Goal: Information Seeking & Learning: Learn about a topic

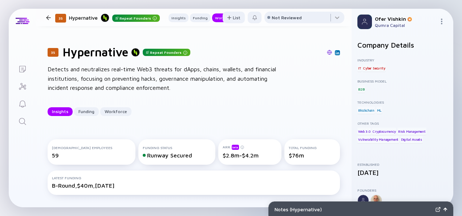
scroll to position [752, 0]
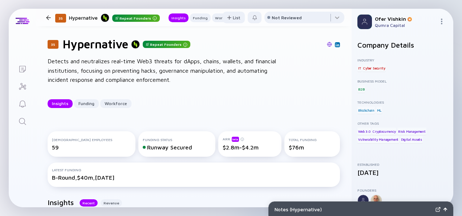
scroll to position [0, 0]
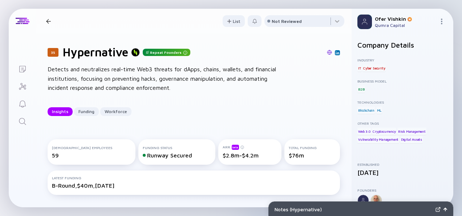
click at [21, 121] on icon "Search" at bounding box center [22, 121] width 9 height 9
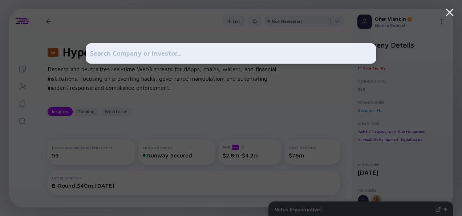
click at [135, 52] on input "text" at bounding box center [231, 53] width 282 height 13
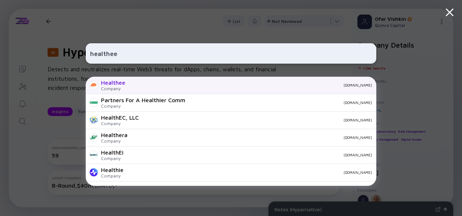
type input "healthee"
click at [151, 89] on div "Healthee Company [DOMAIN_NAME]" at bounding box center [231, 85] width 291 height 17
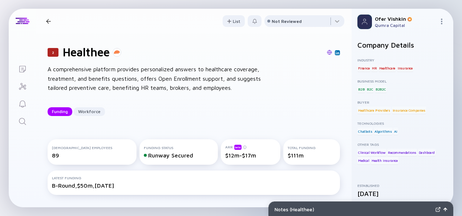
click at [339, 97] on div "2 Healthee A comprehensive platform provides personalized answers to healthcare…" at bounding box center [194, 80] width 316 height 94
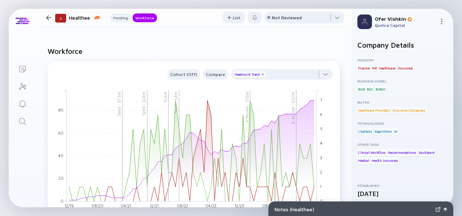
scroll to position [368, 0]
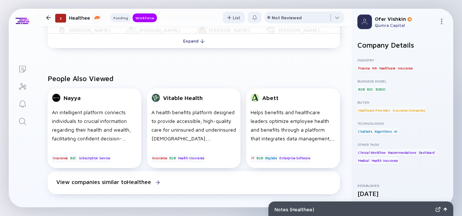
click at [23, 122] on icon "Search" at bounding box center [22, 121] width 9 height 9
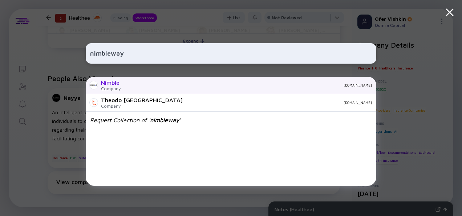
type input "nimbleway"
click at [182, 86] on div "[DOMAIN_NAME]" at bounding box center [249, 85] width 246 height 4
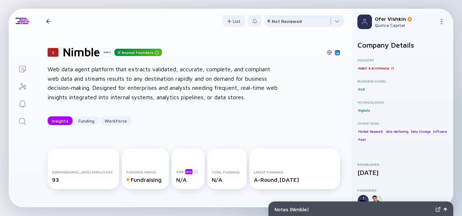
click at [338, 98] on div "2 Nimble Repeat Founders Web data agent platform that extracts validated, accur…" at bounding box center [194, 84] width 316 height 103
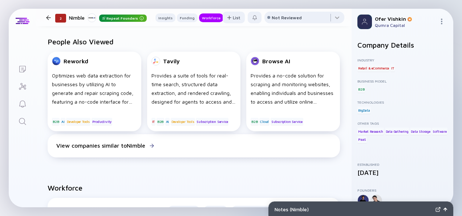
scroll to position [665, 0]
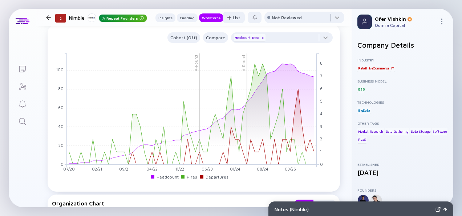
click at [22, 115] on link "Search" at bounding box center [22, 120] width 27 height 17
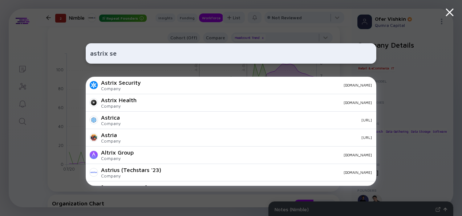
type input "astrix sec"
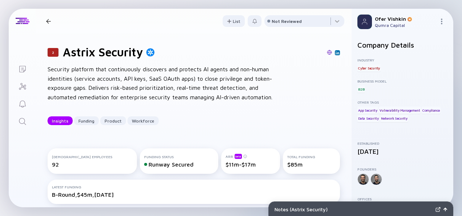
click at [337, 96] on div "2 Astrix Security Security platform that continuously discovers and protects AI…" at bounding box center [194, 84] width 316 height 103
